Goal: Task Accomplishment & Management: Manage account settings

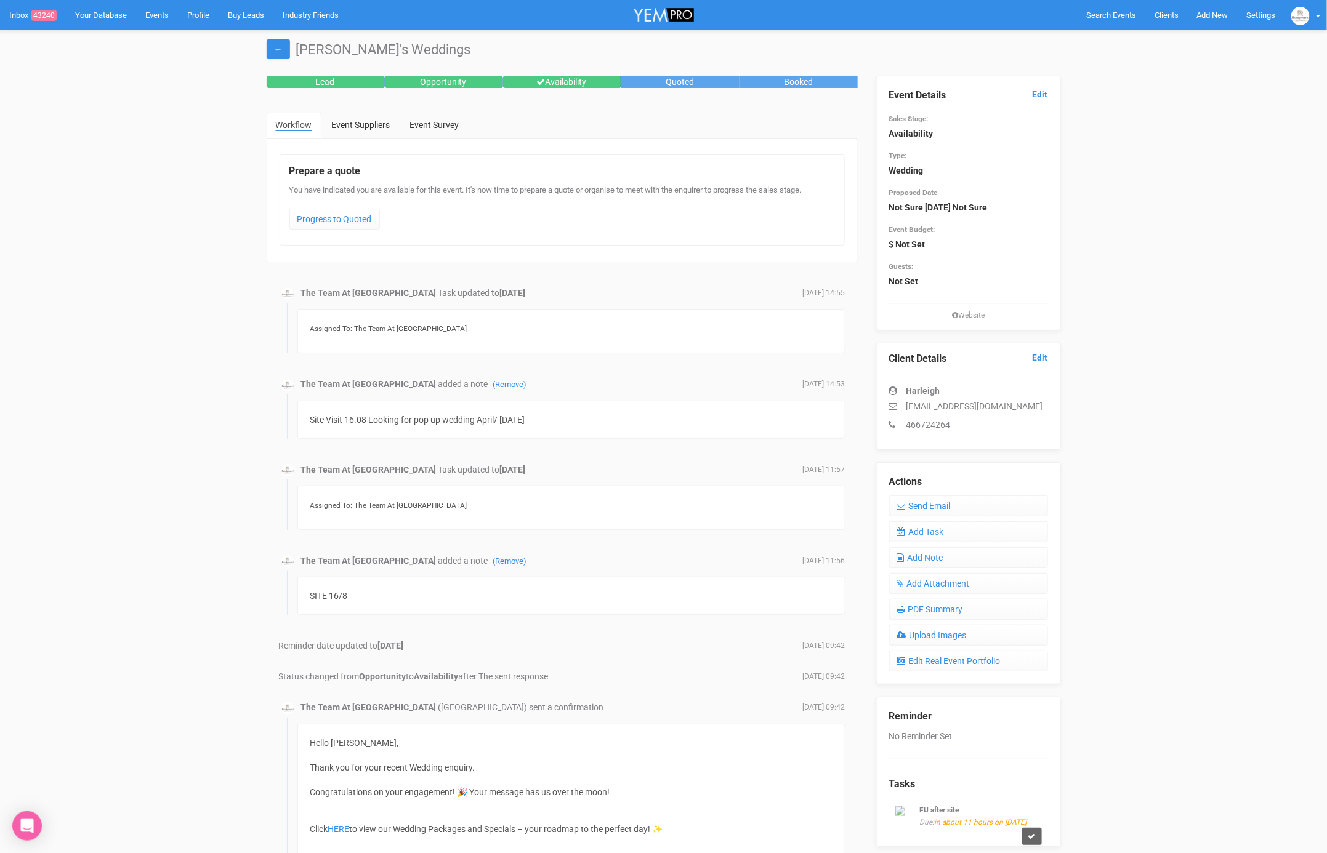
click at [536, 415] on div "Site Visit 16.08 Looking for pop up wedding April/ [DATE]" at bounding box center [571, 420] width 548 height 38
drag, startPoint x: 1023, startPoint y: 404, endPoint x: 907, endPoint y: 409, distance: 116.4
click at [907, 409] on p "[EMAIL_ADDRESS][DOMAIN_NAME]" at bounding box center [968, 406] width 159 height 12
copy p "[EMAIL_ADDRESS][DOMAIN_NAME]"
click at [939, 528] on link "Add Task" at bounding box center [968, 531] width 159 height 21
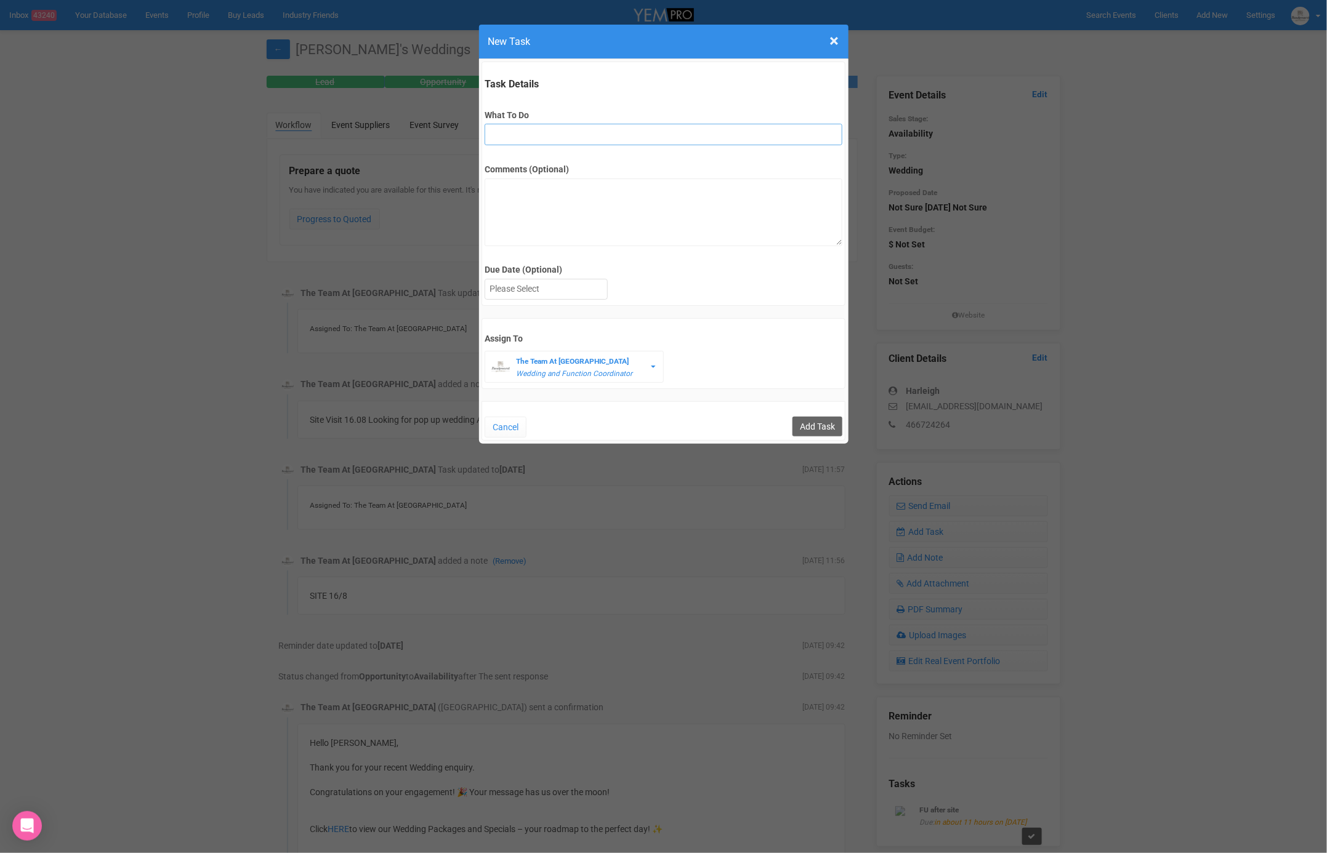
click at [633, 130] on input "What To Do" at bounding box center [663, 135] width 358 height 22
type input "2nd fu after site"
click at [555, 283] on div at bounding box center [546, 289] width 122 height 20
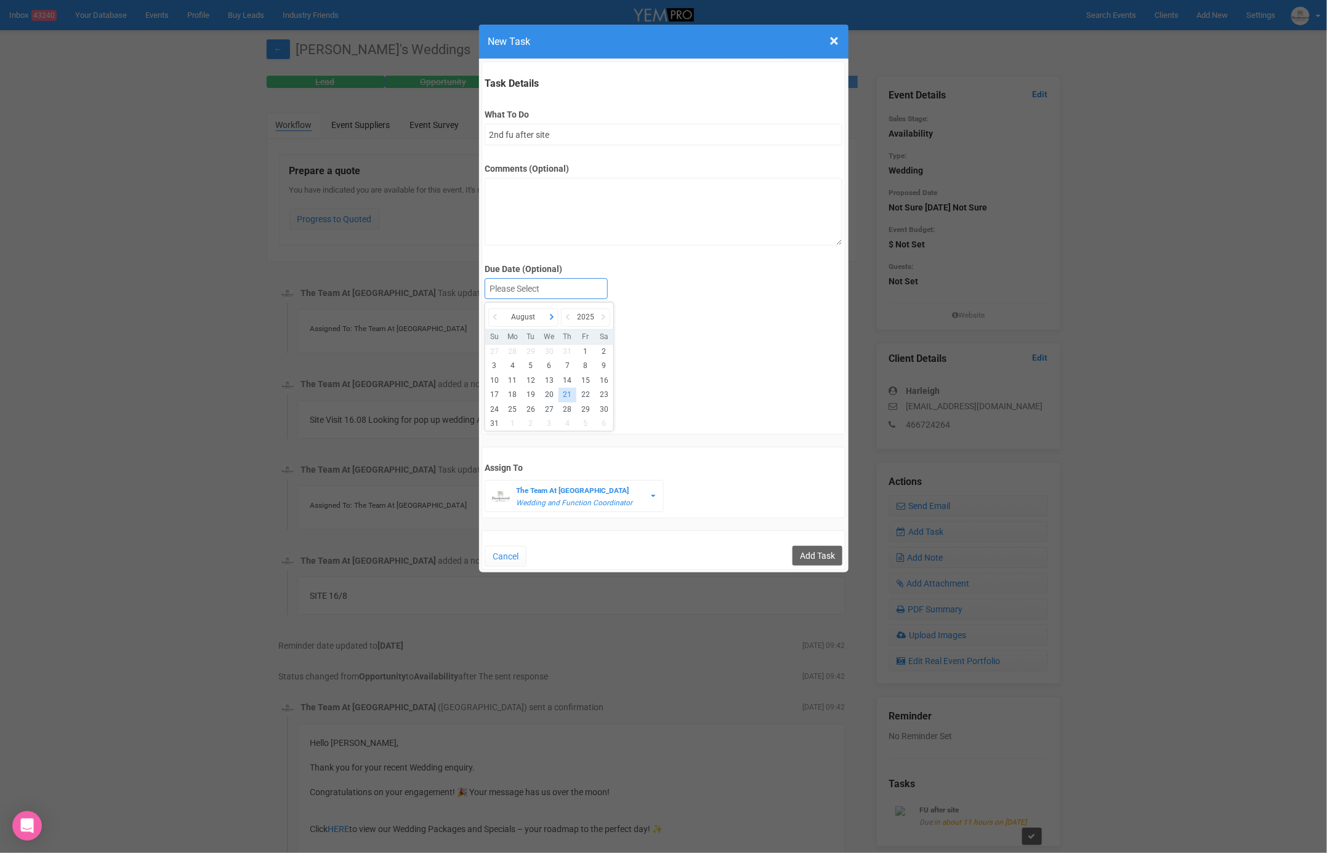
click at [552, 311] on icon at bounding box center [551, 316] width 12 height 17
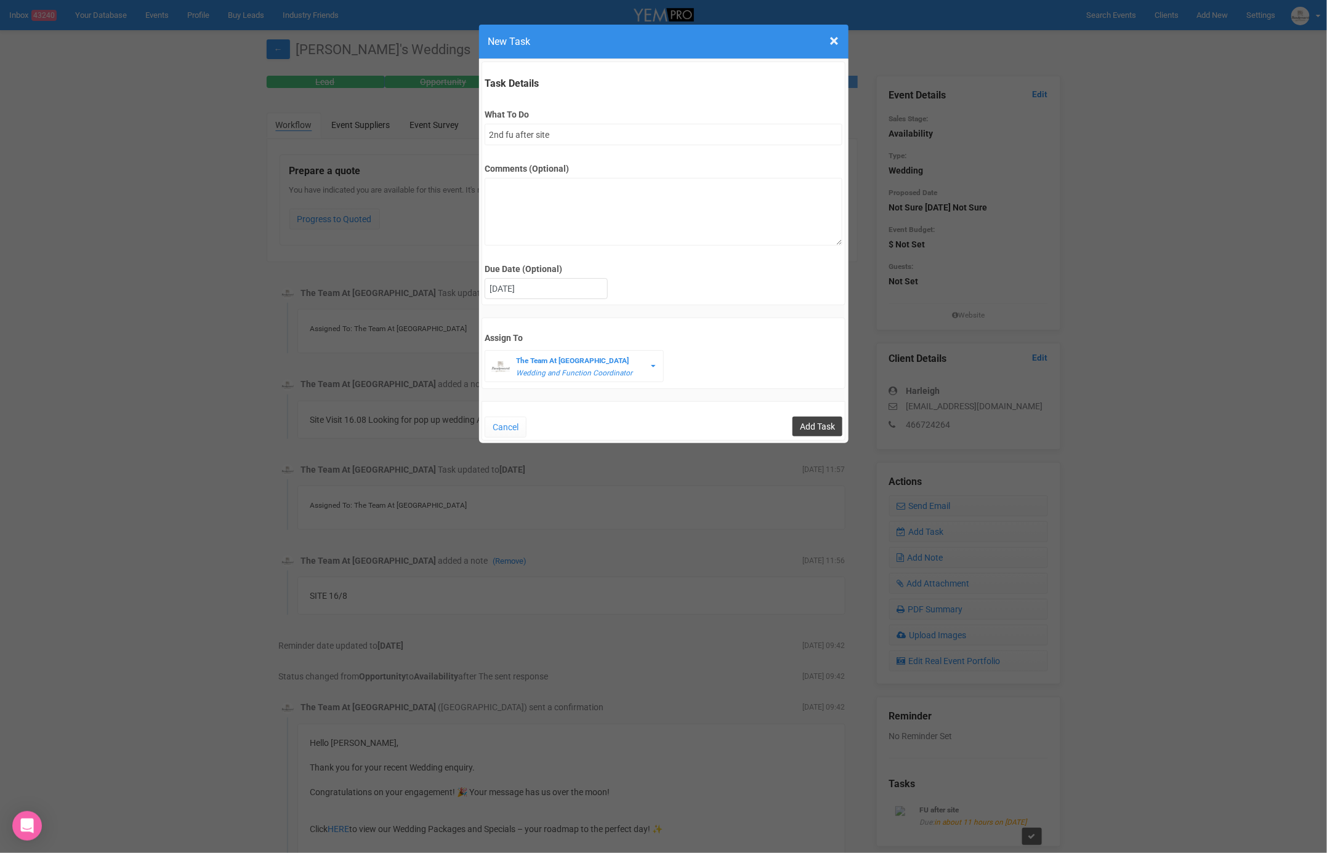
click at [816, 428] on input "Add Task" at bounding box center [817, 427] width 50 height 20
type input "Save"
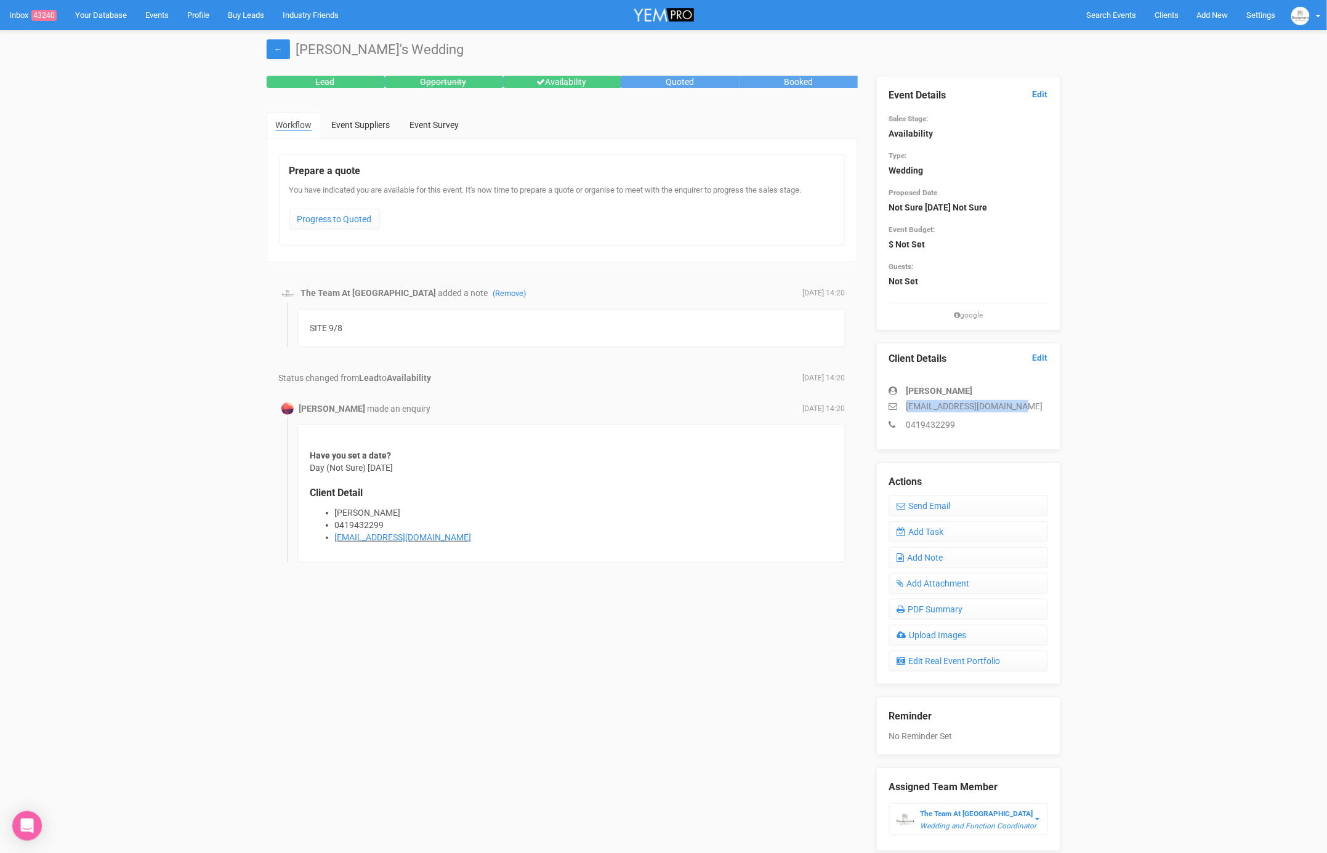
drag, startPoint x: 1016, startPoint y: 405, endPoint x: 873, endPoint y: 402, distance: 142.8
click at [873, 402] on div "Event Details Edit Sales Stage: Availability Type: Wedding Proposed Date Not Su…" at bounding box center [968, 464] width 203 height 776
copy p "chelsea.ellis2@icloud.com"
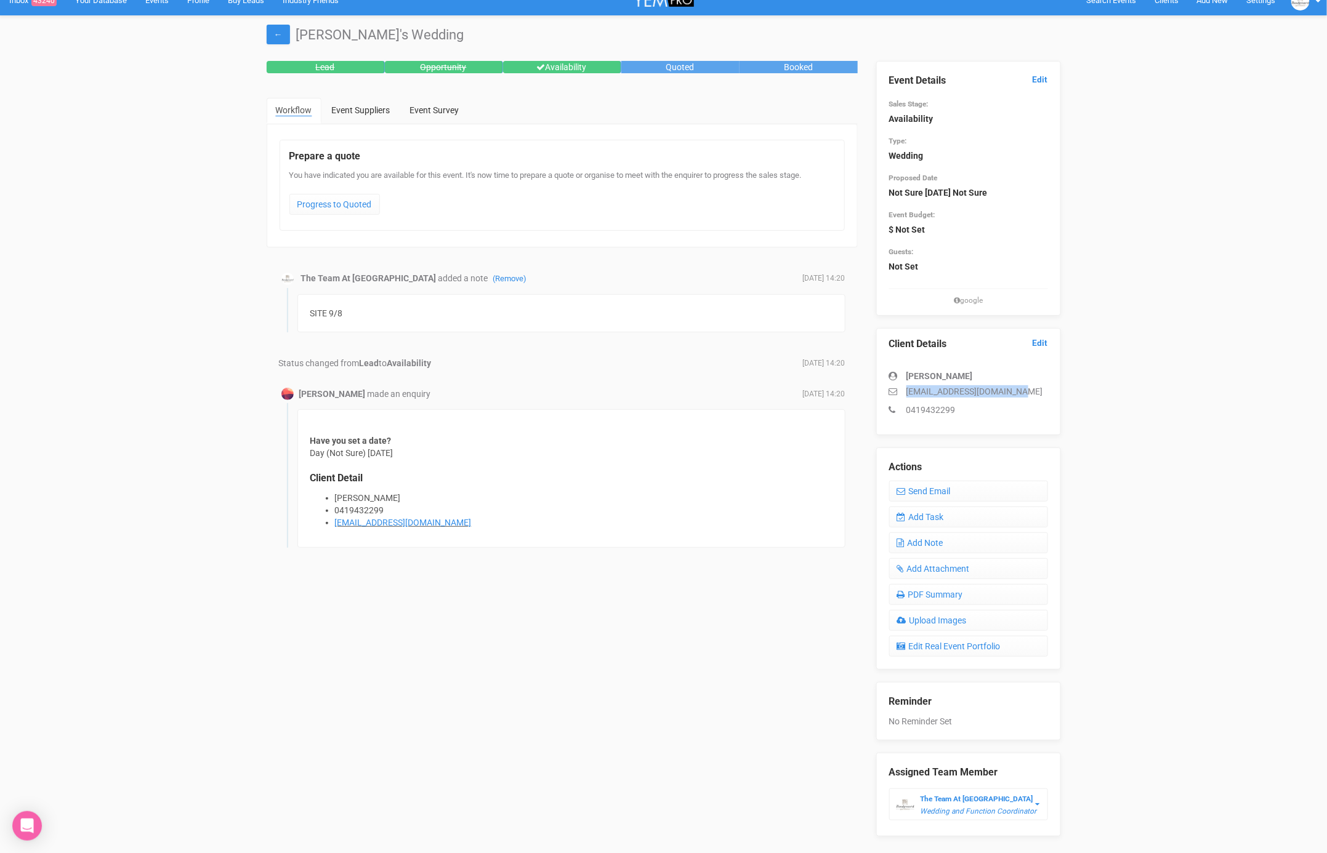
scroll to position [47, 0]
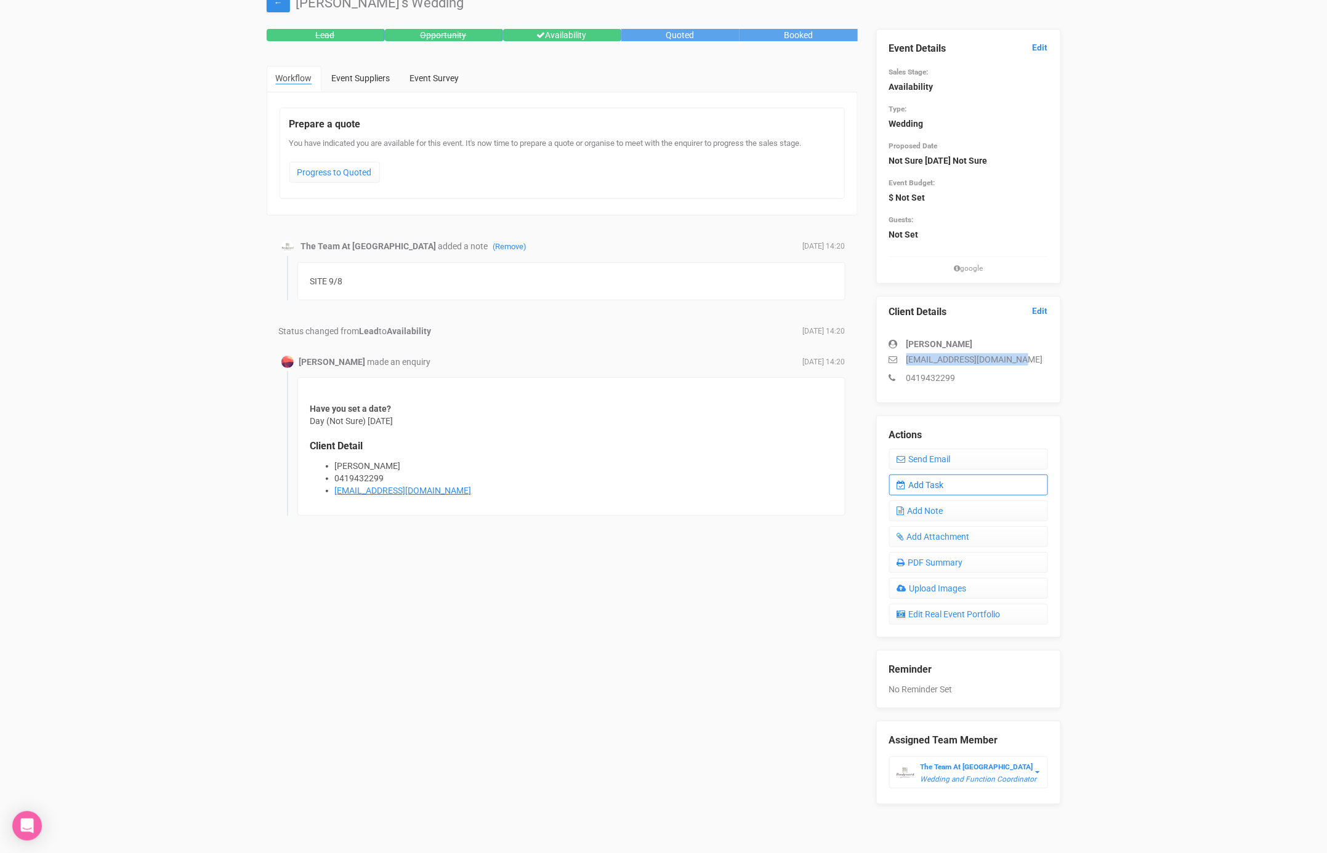
click at [945, 481] on link "Add Task" at bounding box center [968, 485] width 159 height 21
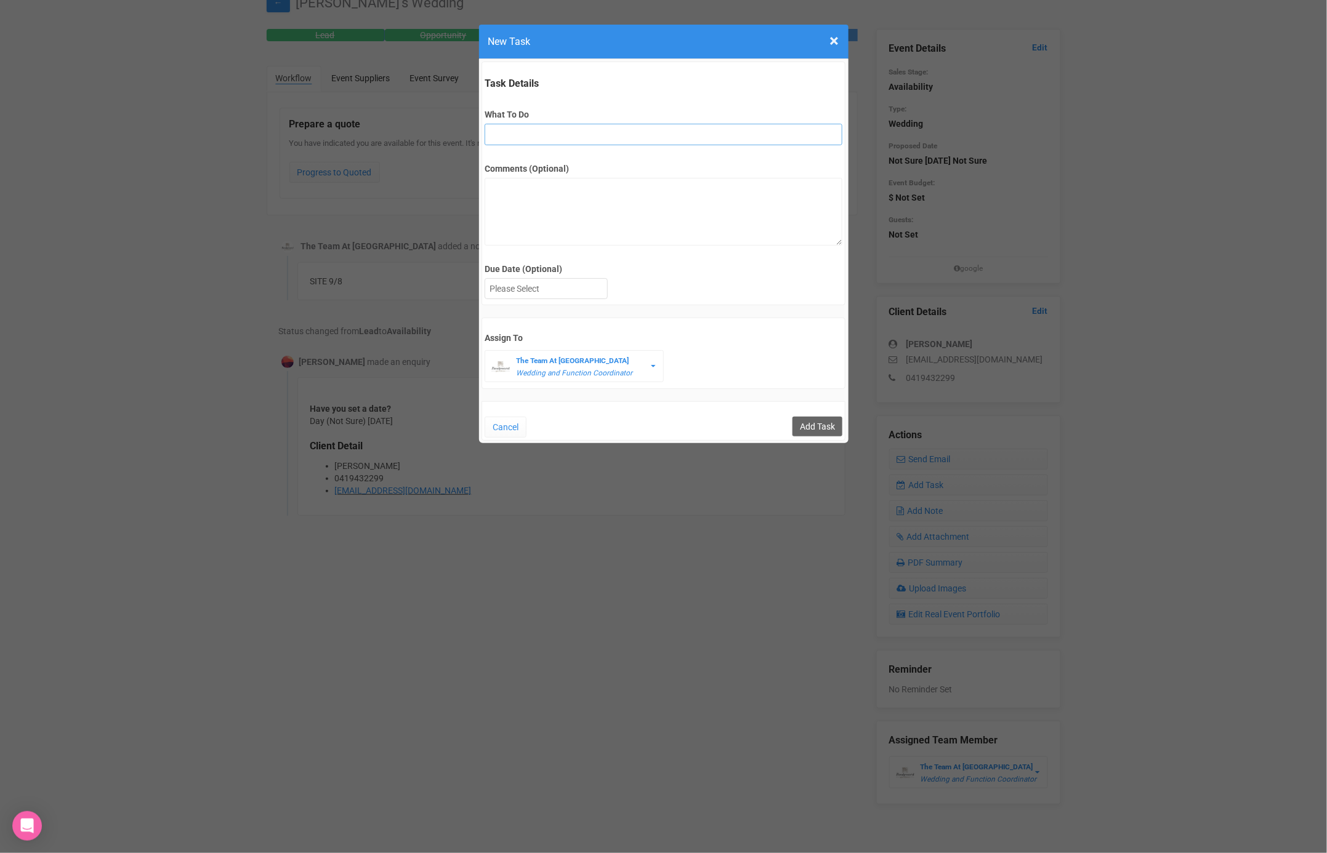
click at [540, 141] on input "What To Do" at bounding box center [663, 135] width 358 height 22
type input "2nd fu after site"
click at [563, 291] on div at bounding box center [546, 289] width 122 height 20
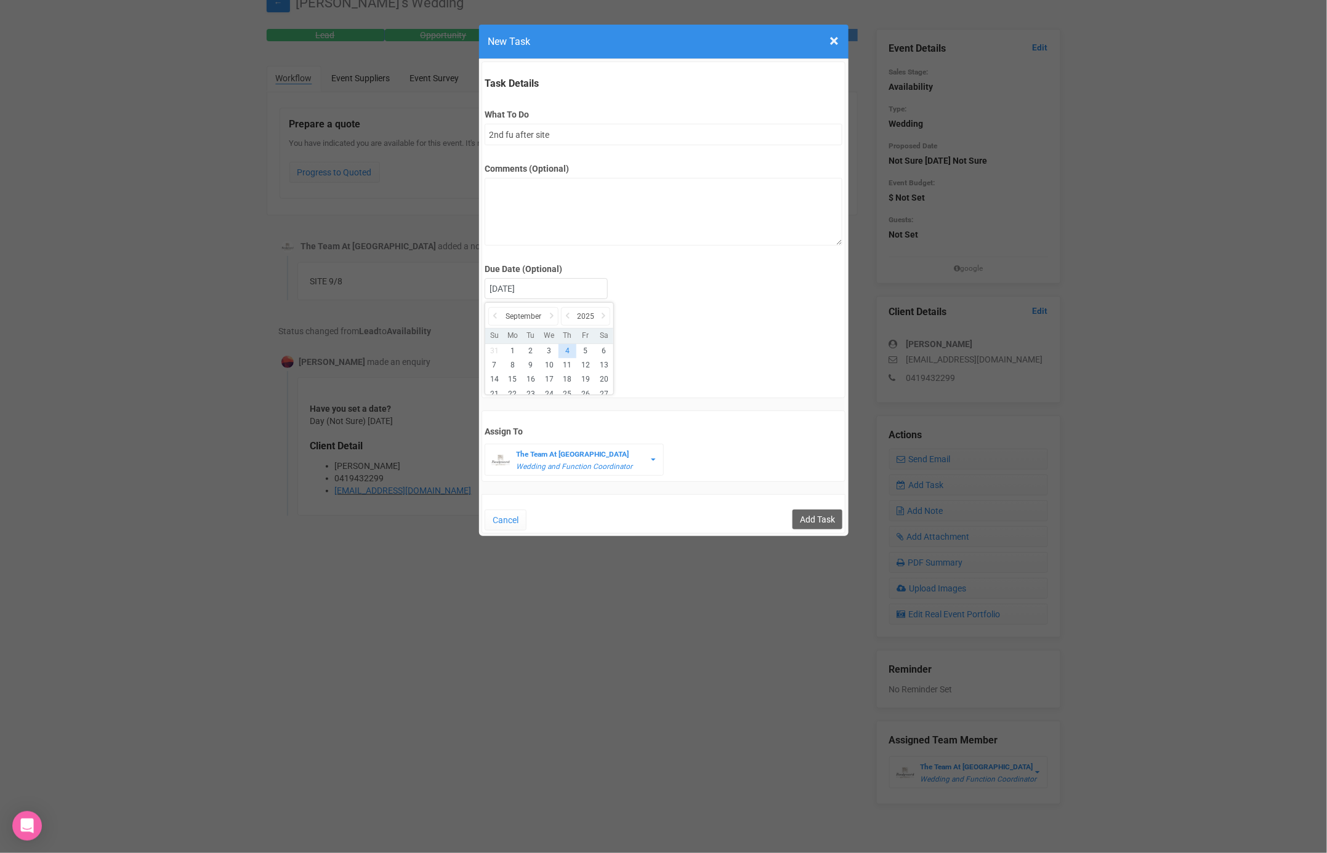
drag, startPoint x: 568, startPoint y: 420, endPoint x: 586, endPoint y: 422, distance: 17.9
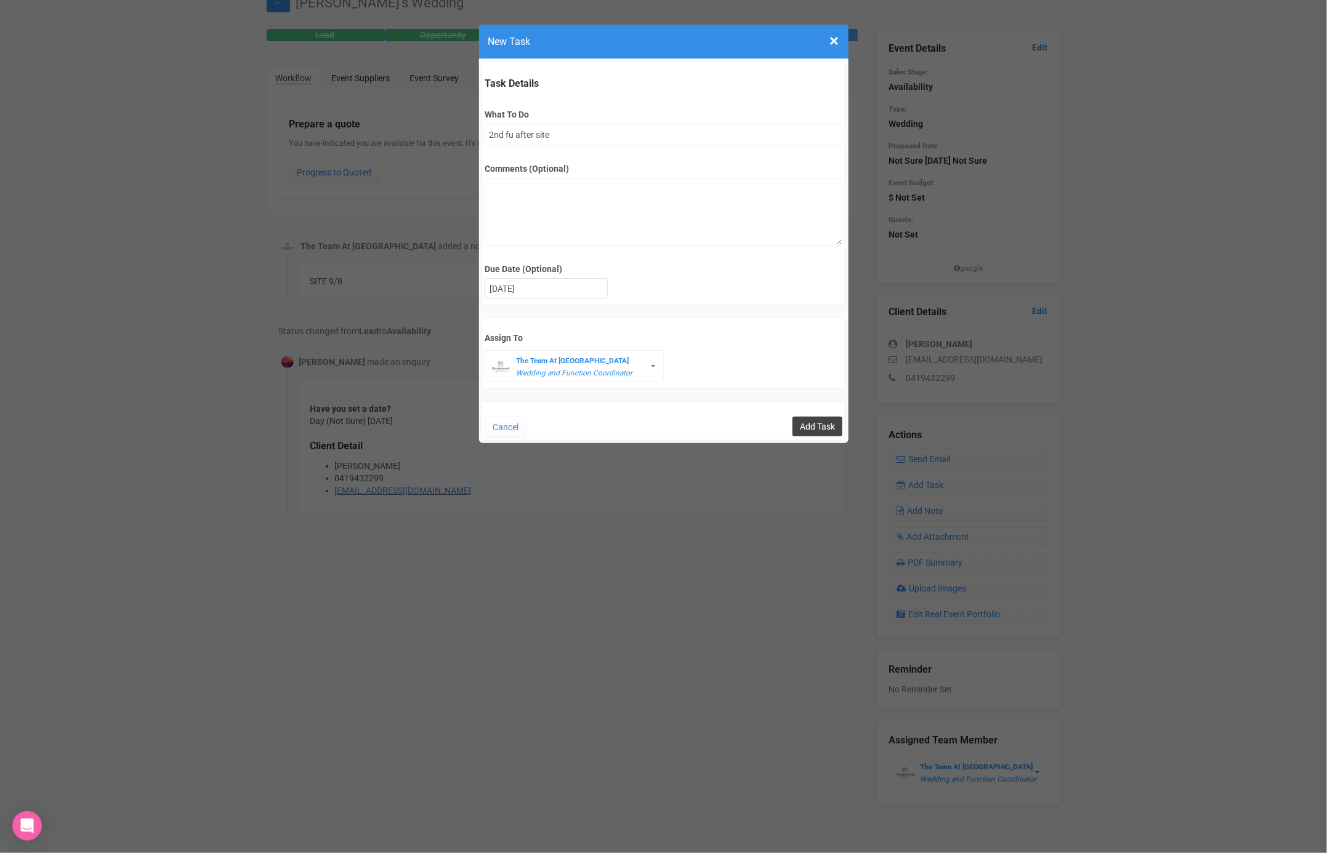
click at [824, 424] on input "Add Task" at bounding box center [817, 427] width 50 height 20
type input "Save"
